Goal: Task Accomplishment & Management: Complete application form

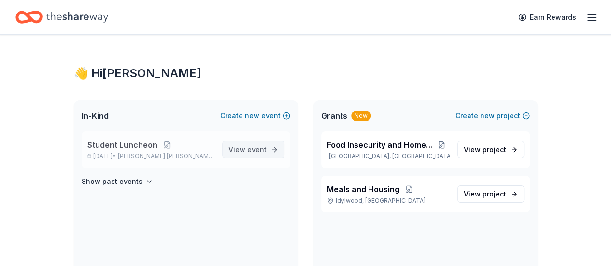
click at [251, 148] on span "event" at bounding box center [256, 149] width 19 height 8
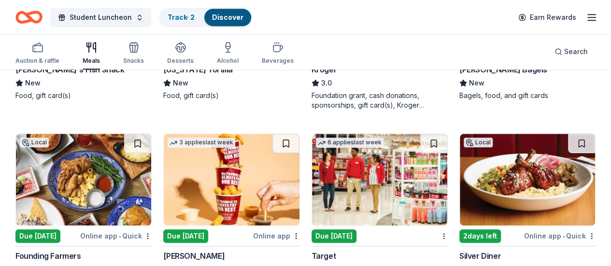
scroll to position [483, 0]
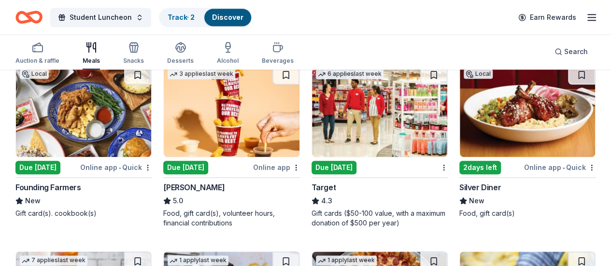
click at [312, 163] on div "Due [DATE]" at bounding box center [334, 168] width 45 height 14
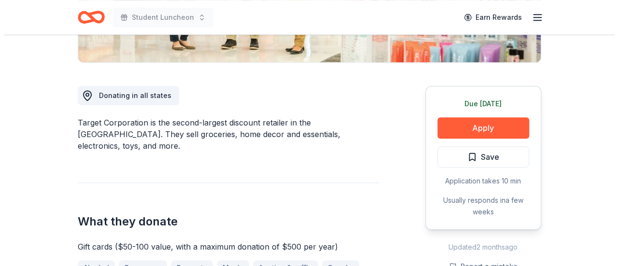
scroll to position [237, 0]
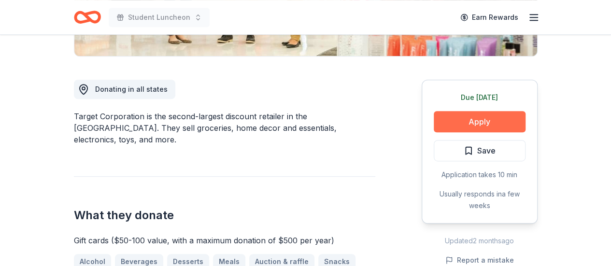
click at [441, 128] on button "Apply" at bounding box center [480, 121] width 92 height 21
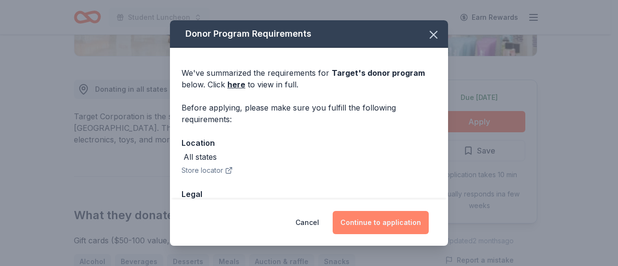
click at [389, 217] on button "Continue to application" at bounding box center [381, 222] width 96 height 23
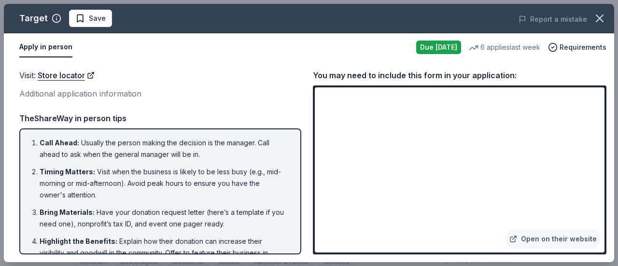
drag, startPoint x: 238, startPoint y: 157, endPoint x: 460, endPoint y: 23, distance: 259.2
click at [460, 23] on div "Target Save Report a mistake Apply in person Due today 6 applies last week Requ…" at bounding box center [309, 133] width 611 height 258
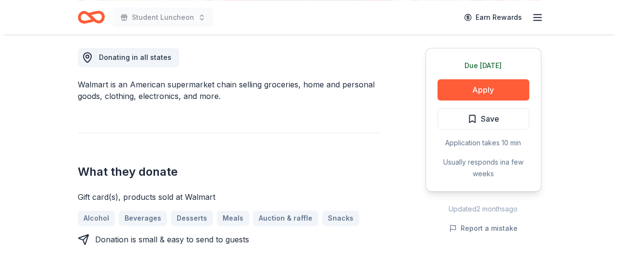
scroll to position [290, 0]
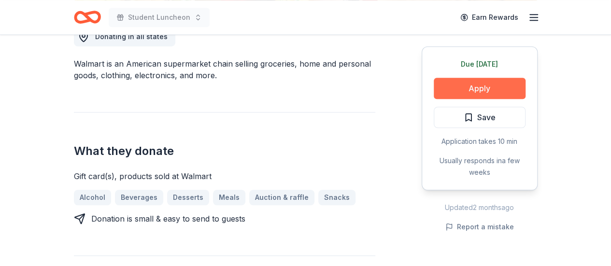
click at [468, 87] on button "Apply" at bounding box center [480, 88] width 92 height 21
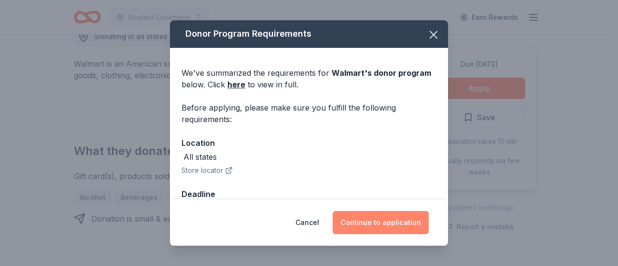
click at [366, 222] on button "Continue to application" at bounding box center [381, 222] width 96 height 23
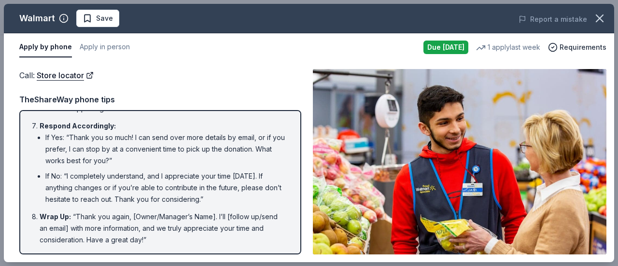
scroll to position [242, 0]
drag, startPoint x: 612, startPoint y: 238, endPoint x: 609, endPoint y: 278, distance: 39.7
click at [611, 198] on div "Call : Store locator Call : Store locator TheShareWay phone tips Introduction :…" at bounding box center [309, 161] width 611 height 201
